Goal: Navigation & Orientation: Find specific page/section

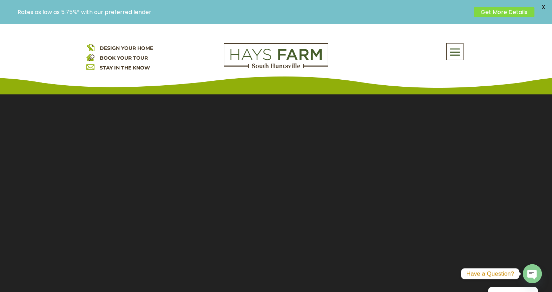
click at [459, 55] on span at bounding box center [455, 52] width 17 height 16
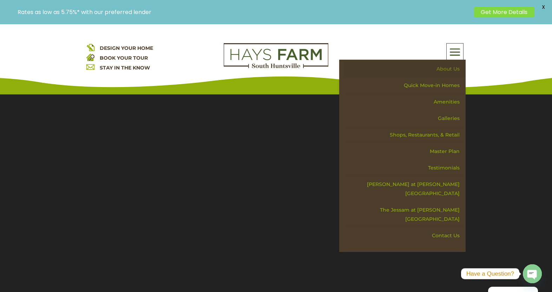
click at [441, 70] on link "About Us" at bounding box center [405, 69] width 122 height 17
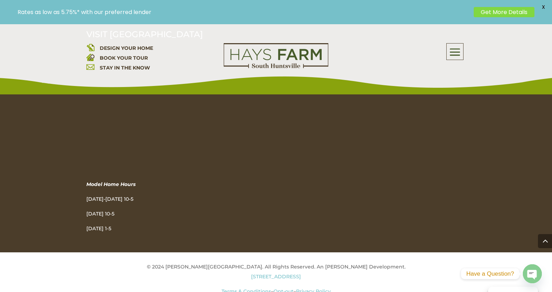
scroll to position [1141, 0]
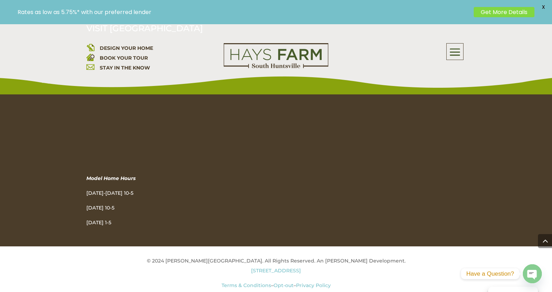
click at [246, 282] on link "Terms & Conditions" at bounding box center [247, 285] width 50 height 6
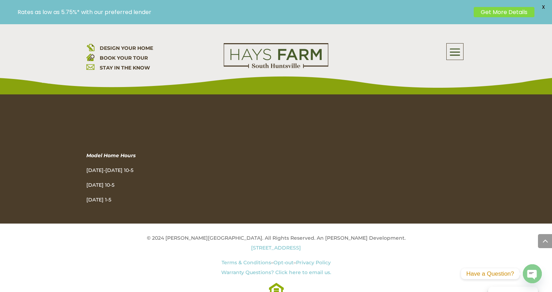
scroll to position [616, 0]
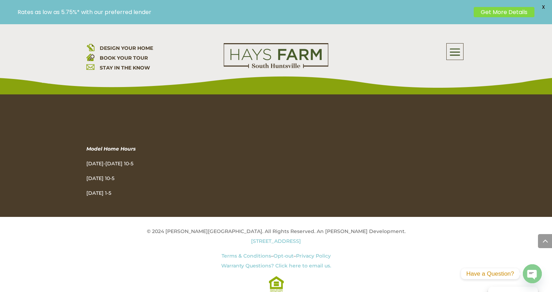
click at [264, 258] on link "Terms & Conditions" at bounding box center [247, 256] width 50 height 6
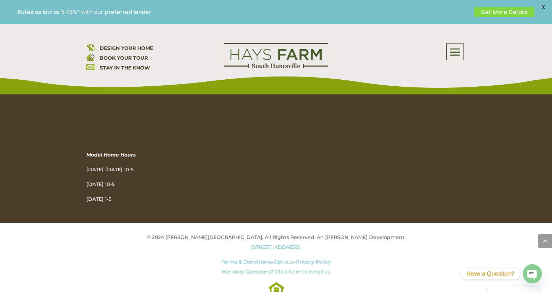
scroll to position [616, 0]
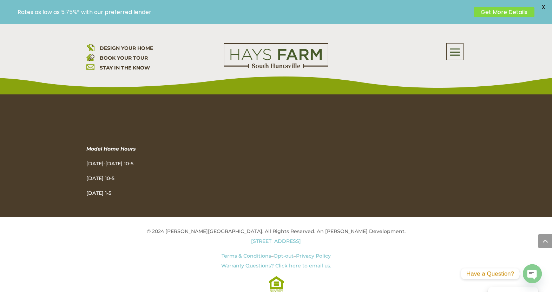
click at [285, 254] on link "Opt-out" at bounding box center [284, 256] width 20 height 6
click at [263, 254] on link "Terms & Conditions" at bounding box center [247, 256] width 50 height 6
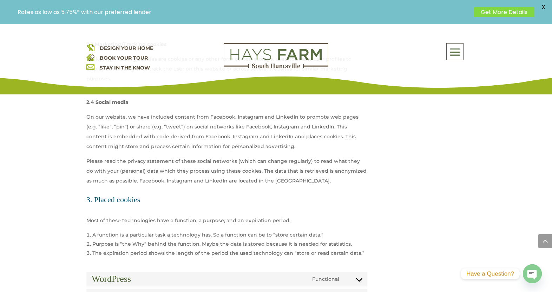
scroll to position [562, 0]
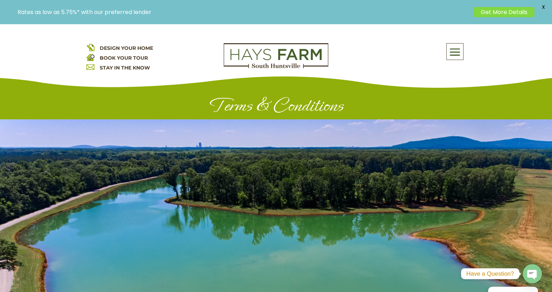
click at [457, 54] on span at bounding box center [455, 52] width 17 height 16
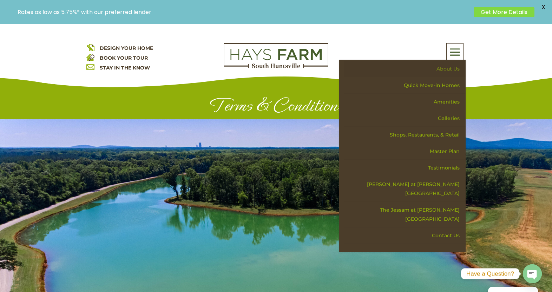
click at [456, 67] on link "About Us" at bounding box center [405, 69] width 122 height 17
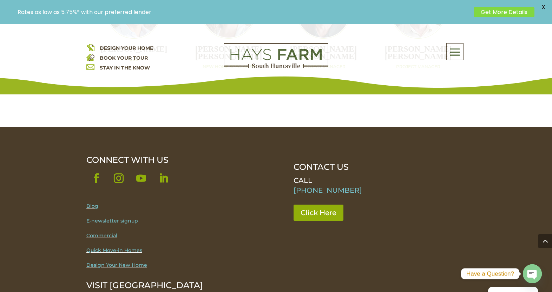
scroll to position [860, 0]
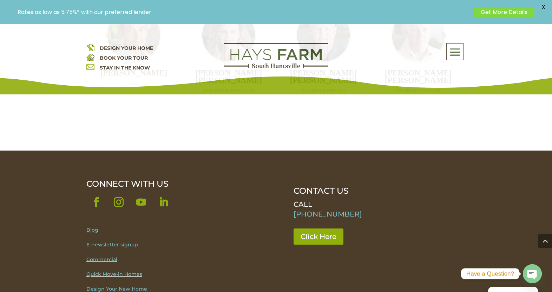
click at [93, 227] on link "Blog" at bounding box center [92, 230] width 12 height 6
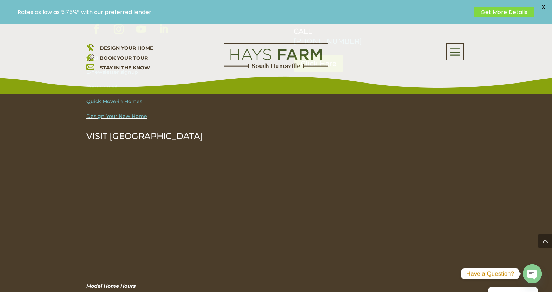
scroll to position [3485, 0]
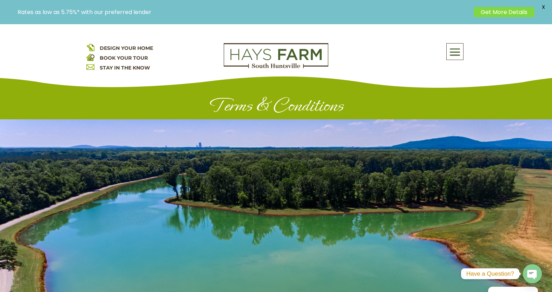
click at [495, 14] on link "Get More Details" at bounding box center [504, 12] width 61 height 10
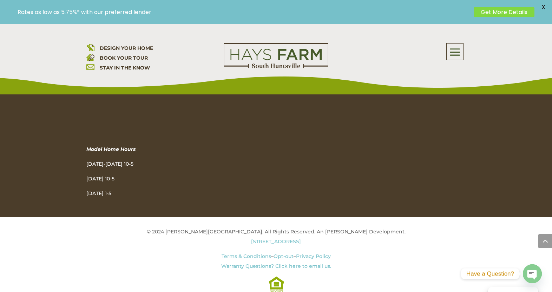
scroll to position [1673, 0]
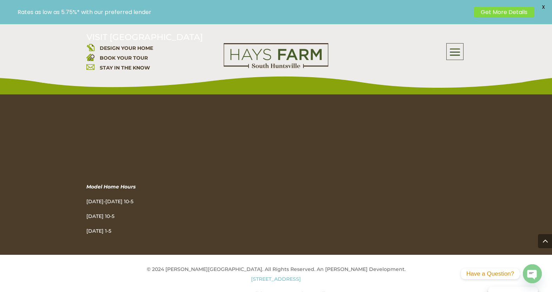
scroll to position [2341, 0]
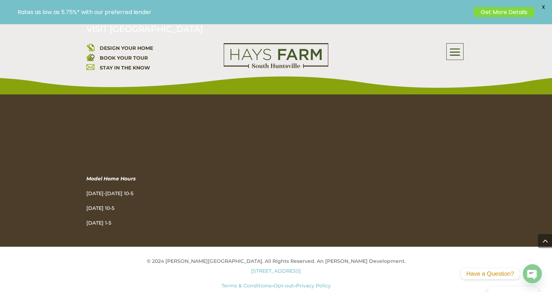
click at [230, 283] on link "Terms & Conditions" at bounding box center [247, 286] width 50 height 6
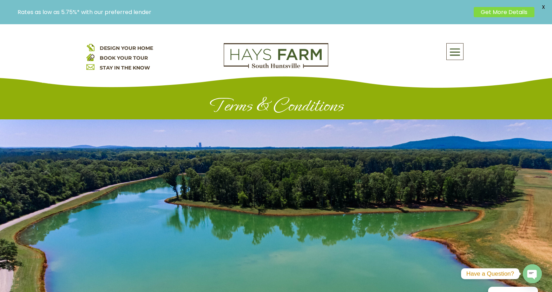
click at [379, 187] on div at bounding box center [276, 215] width 552 height 193
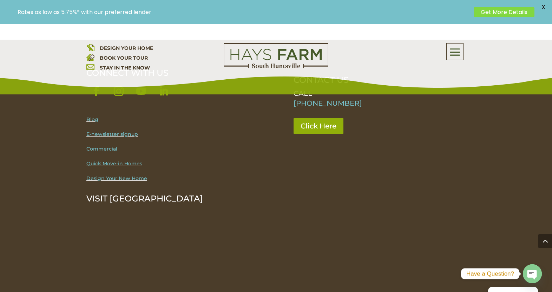
scroll to position [422, 0]
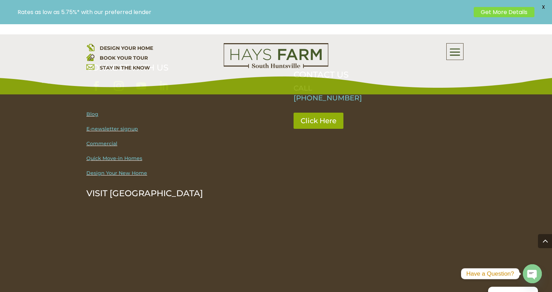
click at [90, 114] on link "Blog" at bounding box center [92, 114] width 12 height 6
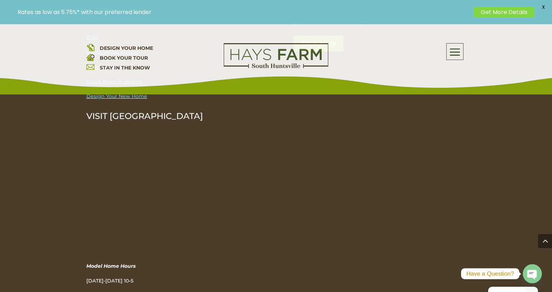
scroll to position [3485, 0]
